Goal: Contribute content: Add original content to the website for others to see

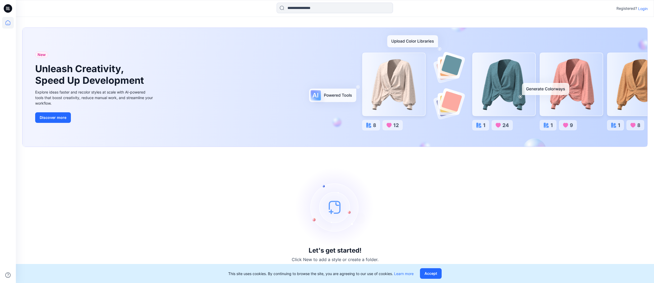
click at [626, 8] on p "Login" at bounding box center [643, 9] width 10 height 6
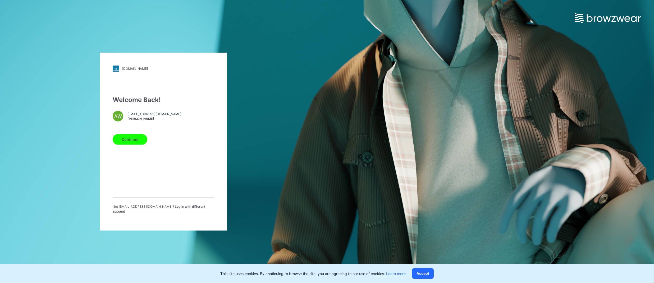
click at [132, 142] on button "Continue" at bounding box center [130, 139] width 35 height 11
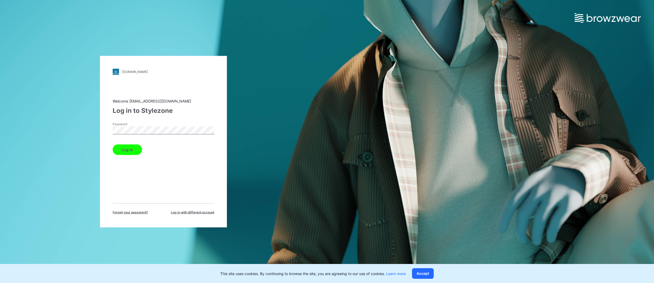
click at [113, 144] on button "Log in" at bounding box center [127, 149] width 29 height 11
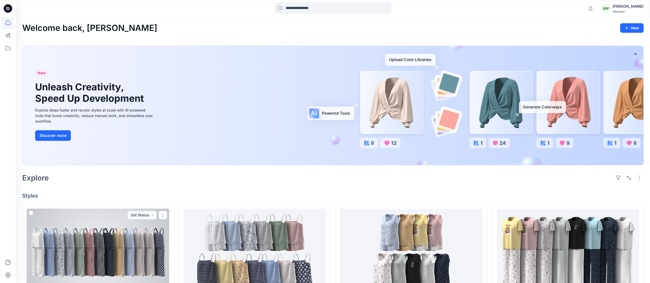
drag, startPoint x: 95, startPoint y: 254, endPoint x: 119, endPoint y: 195, distance: 64.1
click at [95, 254] on div at bounding box center [98, 252] width 142 height 87
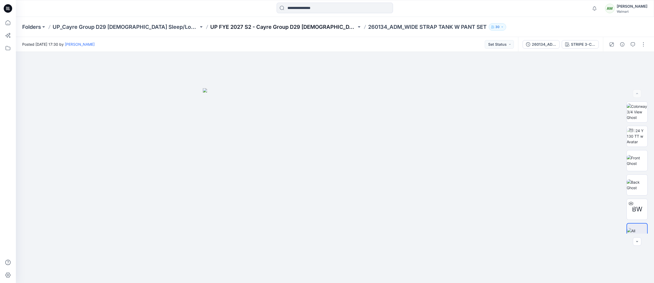
click at [230, 26] on p "UP FYE 2027 S2 - Cayre Group D29 Ladies Sleepwear" at bounding box center [283, 26] width 146 height 7
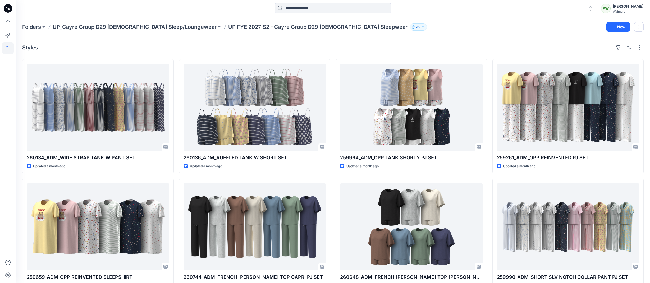
drag, startPoint x: 148, startPoint y: 27, endPoint x: 151, endPoint y: 25, distance: 3.4
click at [148, 27] on p "UP_Cayre Group D29 [DEMOGRAPHIC_DATA] Sleep/Loungewear" at bounding box center [135, 26] width 164 height 7
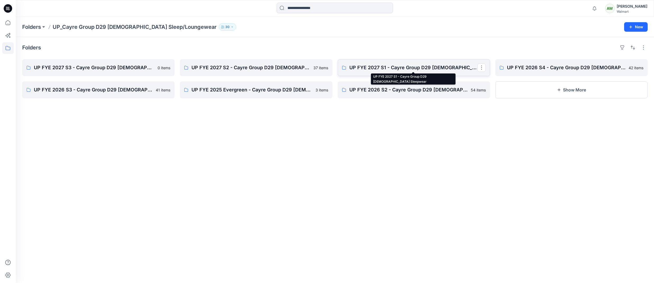
click at [387, 66] on p "UP FYE 2027 S1 - Cayre Group D29 [DEMOGRAPHIC_DATA] Sleepwear" at bounding box center [413, 67] width 128 height 7
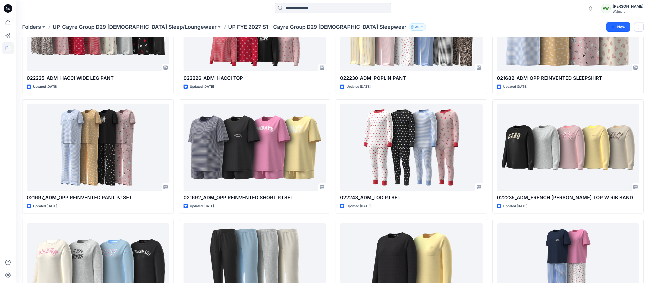
scroll to position [318, 0]
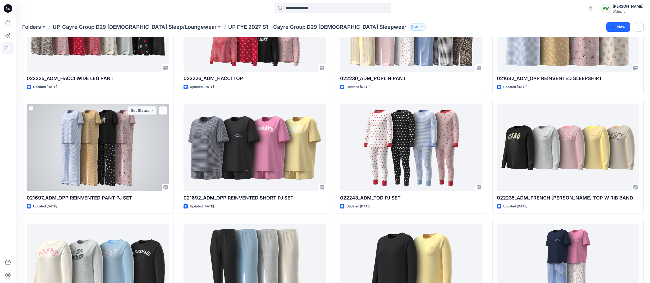
click at [124, 139] on div at bounding box center [98, 147] width 142 height 87
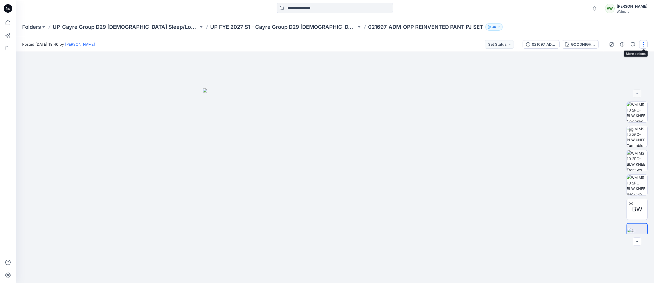
click at [626, 45] on button "button" at bounding box center [643, 44] width 8 height 8
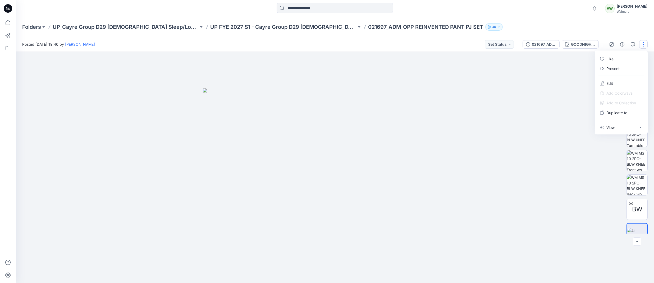
click at [626, 44] on button "button" at bounding box center [643, 44] width 8 height 8
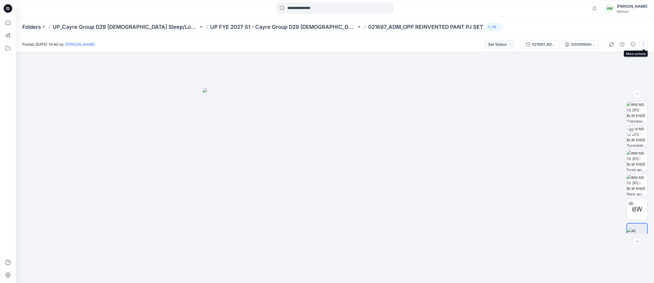
click at [626, 43] on button "button" at bounding box center [643, 44] width 8 height 8
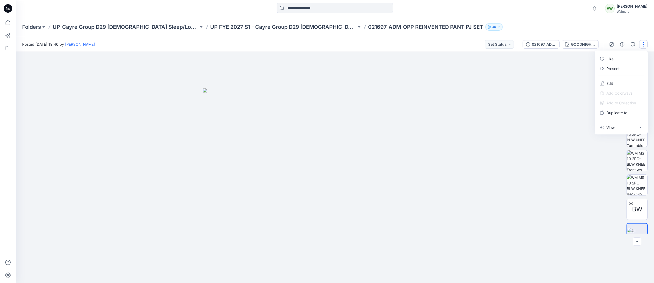
click at [535, 90] on div at bounding box center [335, 167] width 638 height 231
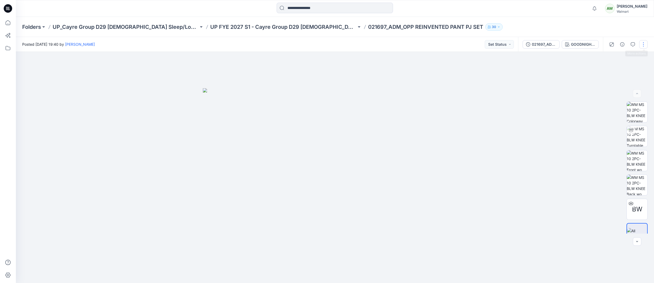
drag, startPoint x: 641, startPoint y: 43, endPoint x: 638, endPoint y: 45, distance: 3.6
click at [626, 43] on button "button" at bounding box center [643, 44] width 8 height 8
drag, startPoint x: 606, startPoint y: 83, endPoint x: 607, endPoint y: 81, distance: 2.8
click at [606, 83] on button "Edit" at bounding box center [621, 84] width 49 height 10
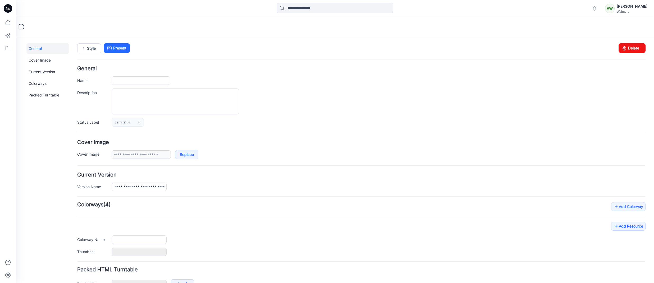
type input "**********"
type textarea "**********"
type input "**********"
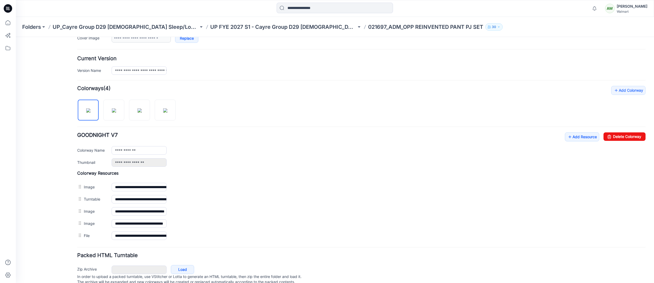
scroll to position [136, 0]
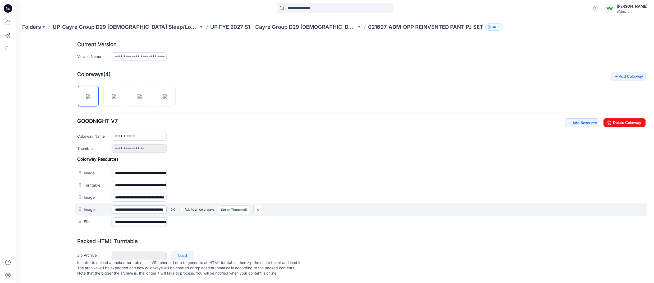
drag, startPoint x: 145, startPoint y: 216, endPoint x: 149, endPoint y: 208, distance: 8.9
click at [145, 218] on input "**********" at bounding box center [139, 222] width 55 height 8
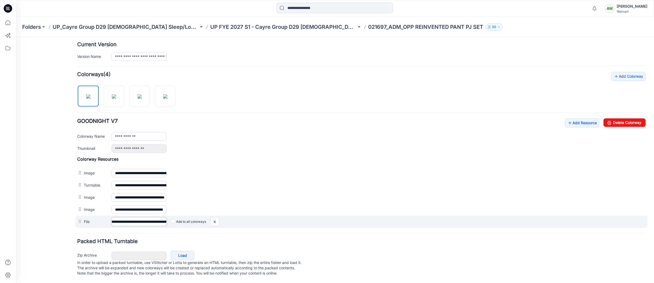
scroll to position [0, 69]
drag, startPoint x: 150, startPoint y: 219, endPoint x: 183, endPoint y: 218, distance: 33.9
click at [190, 219] on div "**********" at bounding box center [361, 222] width 572 height 12
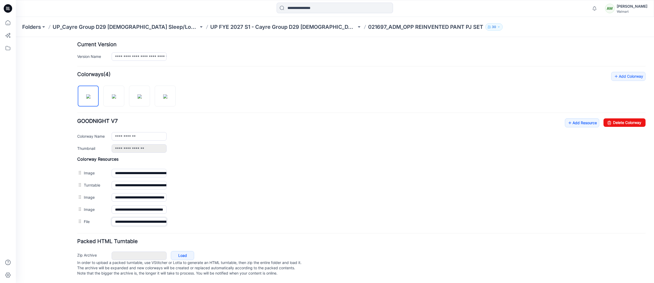
drag, startPoint x: 160, startPoint y: 218, endPoint x: 49, endPoint y: 217, distance: 111.8
click at [49, 216] on div "**********" at bounding box center [331, 95] width 631 height 376
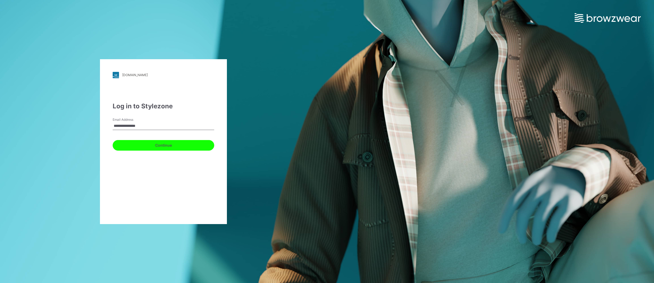
click at [163, 143] on button "Continue" at bounding box center [164, 145] width 102 height 11
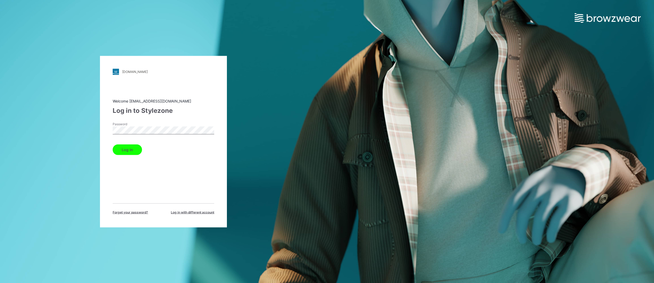
click at [156, 125] on div "Password" at bounding box center [164, 130] width 102 height 16
click at [113, 144] on button "Log in" at bounding box center [127, 149] width 29 height 11
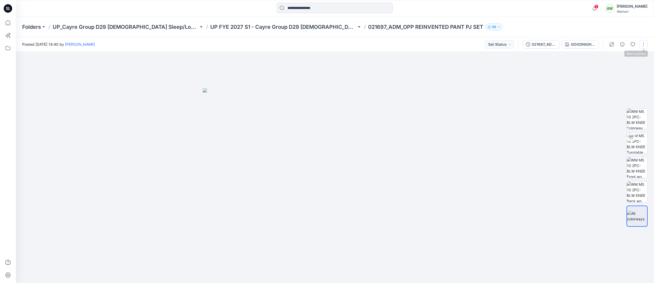
click at [643, 43] on button "button" at bounding box center [643, 44] width 8 height 8
click at [610, 71] on p "Edit" at bounding box center [609, 72] width 7 height 6
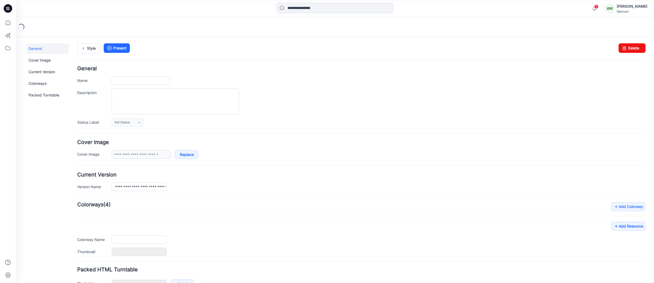
type input "**********"
type textarea "**********"
type input "**********"
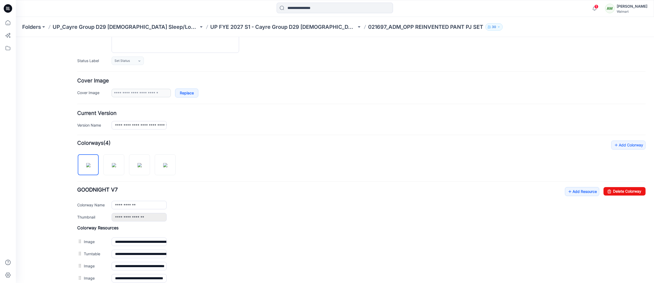
scroll to position [124, 0]
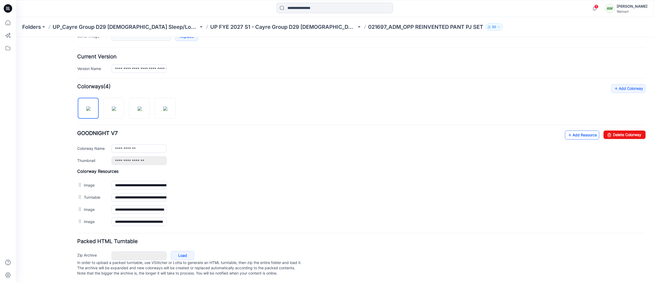
click at [576, 131] on link "Add Resource" at bounding box center [582, 135] width 34 height 9
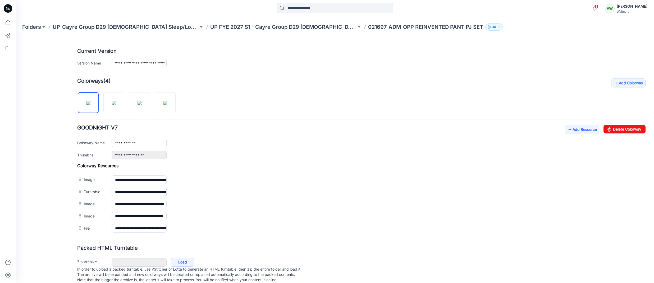
click at [308, 26] on p "UP FYE 2027 S1 - Cayre Group D29 [DEMOGRAPHIC_DATA] Sleepwear" at bounding box center [283, 26] width 146 height 7
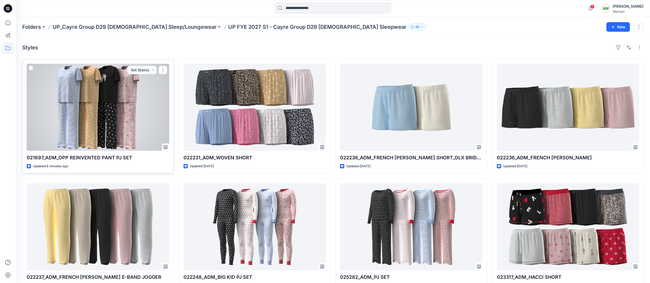
click at [124, 91] on div at bounding box center [98, 107] width 142 height 87
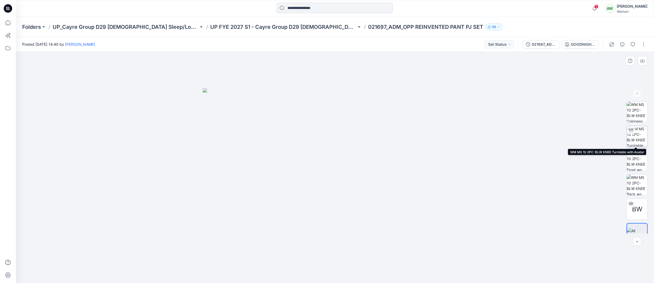
click at [637, 137] on img at bounding box center [636, 136] width 21 height 21
click at [650, 149] on div "BW" at bounding box center [637, 168] width 34 height 132
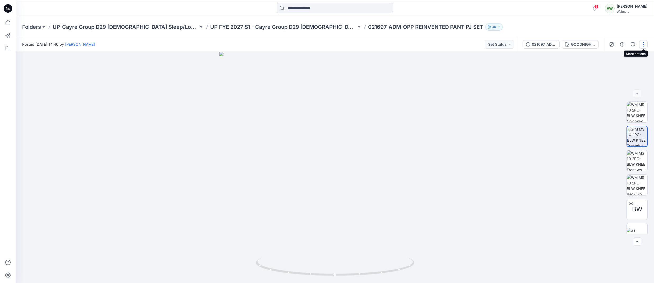
click at [642, 45] on button "button" at bounding box center [643, 44] width 8 height 8
click at [612, 115] on p "View" at bounding box center [610, 116] width 8 height 6
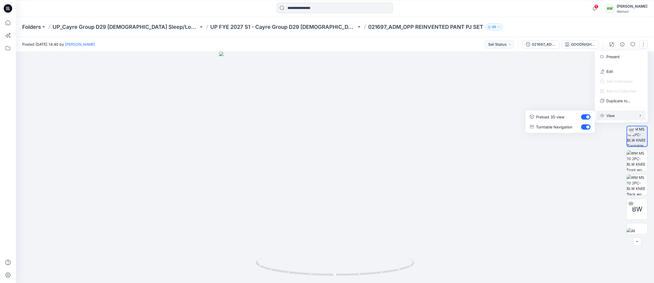
click at [626, 28] on div "Folders UP_Cayre Group D29 [DEMOGRAPHIC_DATA] Sleep/Loungewear UP FYE 2027 S1 -…" at bounding box center [335, 27] width 638 height 20
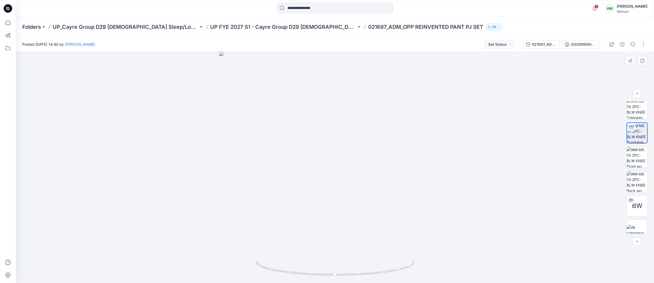
scroll to position [11, 0]
click at [612, 44] on icon "button" at bounding box center [611, 44] width 4 height 4
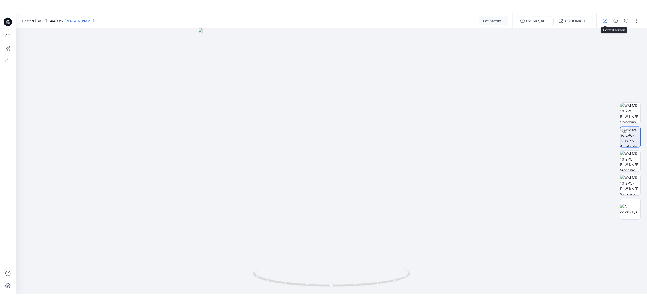
scroll to position [0, 0]
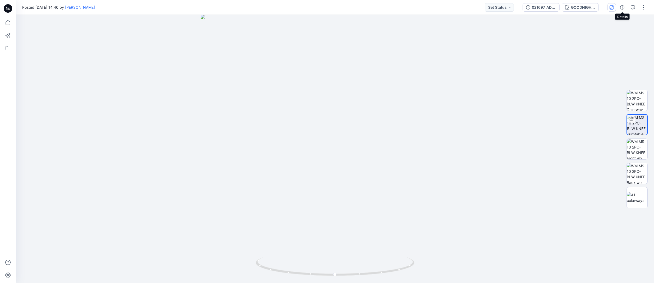
click at [622, 6] on icon "button" at bounding box center [622, 7] width 4 height 4
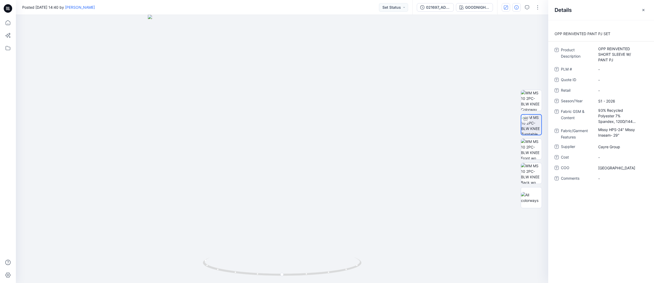
drag, startPoint x: 644, startPoint y: 10, endPoint x: 647, endPoint y: 0, distance: 10.1
click at [644, 10] on icon "button" at bounding box center [643, 10] width 4 height 4
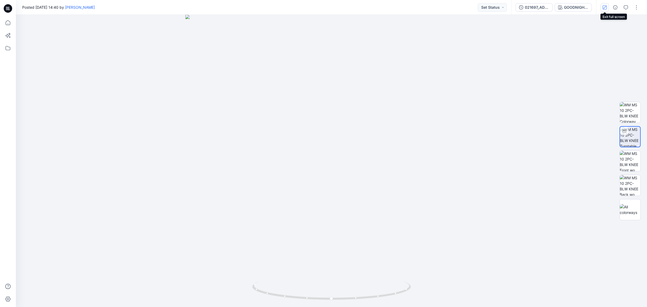
click at [606, 7] on icon "button" at bounding box center [604, 7] width 4 height 4
